Goal: Obtain resource: Download file/media

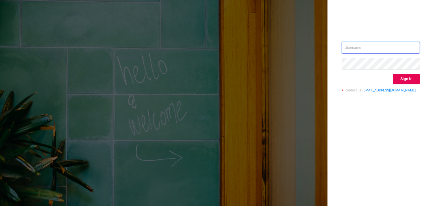
click at [368, 50] on input "text" at bounding box center [381, 48] width 78 height 12
type input "[PERSON_NAME][EMAIL_ADDRESS][DOMAIN_NAME]"
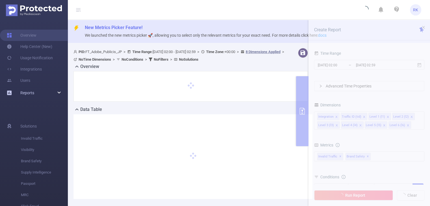
click at [28, 89] on link "Reports" at bounding box center [27, 92] width 14 height 11
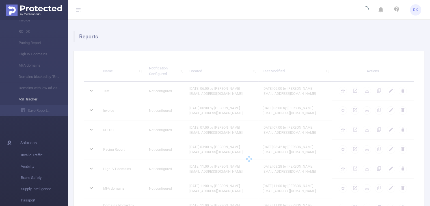
click at [32, 102] on li "ASF tracker" at bounding box center [34, 99] width 68 height 11
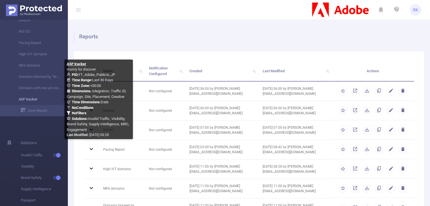
click at [28, 101] on link "ASF tracker" at bounding box center [36, 99] width 50 height 11
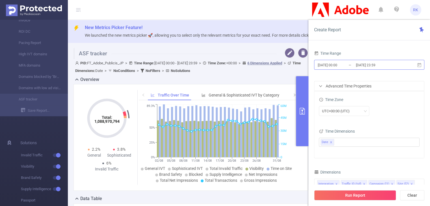
click at [354, 65] on input "[DATE] 00:00" at bounding box center [340, 65] width 46 height 8
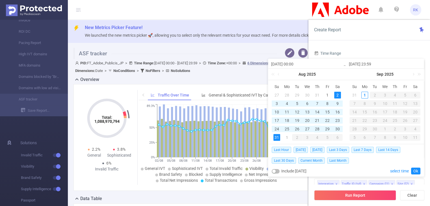
click at [319, 130] on div "28" at bounding box center [317, 129] width 7 height 7
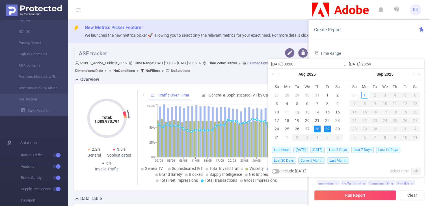
click at [326, 130] on div "29" at bounding box center [327, 129] width 7 height 7
type input "[DATE] 00:00"
type input "[DATE] 23:59"
type input "[DATE] 00:00"
type input "[DATE] 23:59"
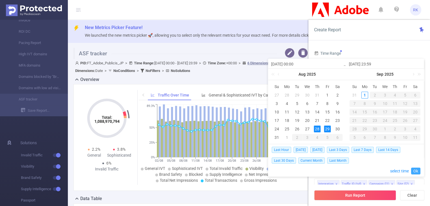
click at [417, 170] on link "Ok" at bounding box center [415, 171] width 9 height 7
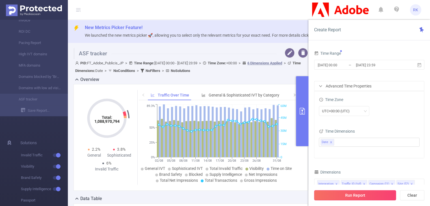
click at [343, 195] on button "Run Report" at bounding box center [355, 196] width 82 height 10
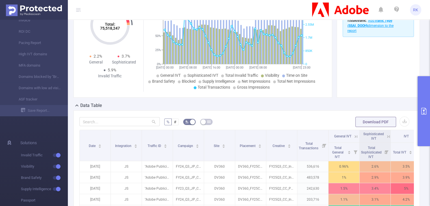
scroll to position [124, 0]
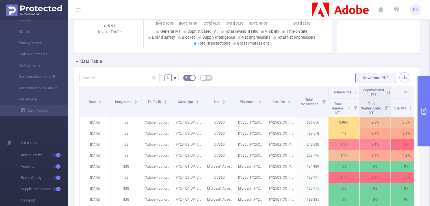
click at [403, 74] on button "button" at bounding box center [404, 78] width 10 height 10
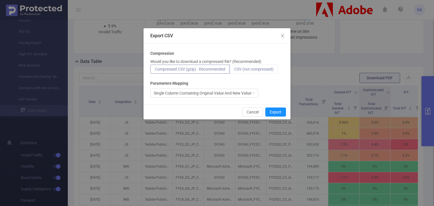
click at [253, 72] on label "CSV (not compressed)" at bounding box center [254, 69] width 48 height 9
click at [234, 71] on input "CSV (not compressed)" at bounding box center [234, 71] width 0 height 0
click at [280, 112] on button "Export" at bounding box center [275, 112] width 21 height 9
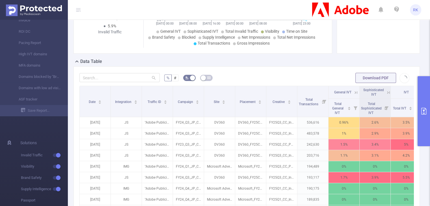
click at [303, 79] on form "% # Download PDF" at bounding box center [246, 77] width 334 height 11
